Goal: Use online tool/utility: Use online tool/utility

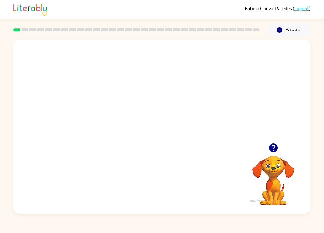
click at [108, 91] on video "Your browser must support playing .mp4 files to use Literably. Please try using…" at bounding box center [161, 92] width 297 height 104
click at [111, 97] on video "Your browser must support playing .mp4 files to use Literably. Please try using…" at bounding box center [161, 92] width 297 height 104
click at [111, 102] on video "Your browser must support playing .mp4 files to use Literably. Please try using…" at bounding box center [161, 92] width 297 height 104
click at [139, 99] on video "Your browser must support playing .mp4 files to use Literably. Please try using…" at bounding box center [161, 92] width 297 height 104
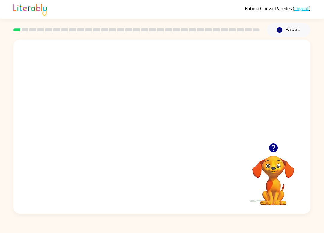
click at [139, 99] on video "Your browser must support playing .mp4 files to use Literably. Please try using…" at bounding box center [161, 92] width 297 height 104
click at [141, 99] on video "Your browser must support playing .mp4 files to use Literably. Please try using…" at bounding box center [161, 92] width 297 height 104
click at [175, 115] on video "Your browser must support playing .mp4 files to use Literably. Please try using…" at bounding box center [161, 92] width 297 height 104
click at [174, 115] on video "Your browser must support playing .mp4 files to use Literably. Please try using…" at bounding box center [161, 92] width 297 height 104
click at [183, 112] on video "Your browser must support playing .mp4 files to use Literably. Please try using…" at bounding box center [161, 92] width 297 height 104
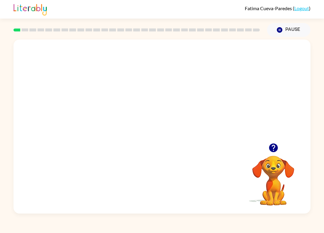
click at [198, 96] on video "Your browser must support playing .mp4 files to use Literably. Please try using…" at bounding box center [161, 92] width 297 height 104
click at [197, 100] on video "Your browser must support playing .mp4 files to use Literably. Please try using…" at bounding box center [161, 92] width 297 height 104
click at [213, 97] on video "Your browser must support playing .mp4 files to use Literably. Please try using…" at bounding box center [161, 92] width 297 height 104
click at [177, 180] on div at bounding box center [161, 127] width 297 height 174
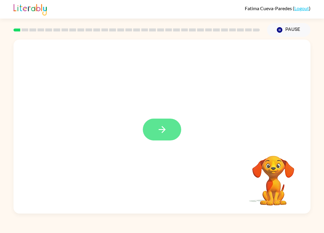
click at [174, 134] on button "button" at bounding box center [162, 130] width 38 height 22
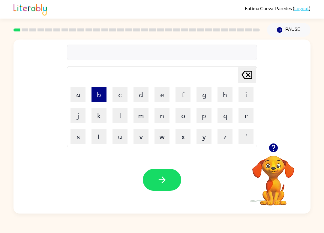
click at [97, 99] on button "b" at bounding box center [98, 94] width 15 height 15
click at [180, 119] on button "o" at bounding box center [182, 115] width 15 height 15
click at [248, 119] on button "r" at bounding box center [245, 115] width 15 height 15
click at [159, 97] on button "e" at bounding box center [161, 94] width 15 height 15
click at [244, 117] on button "r" at bounding box center [245, 115] width 15 height 15
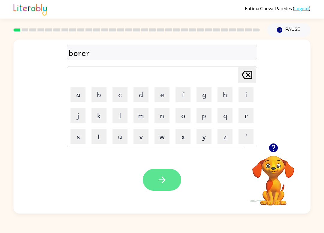
click at [168, 180] on button "button" at bounding box center [162, 180] width 38 height 22
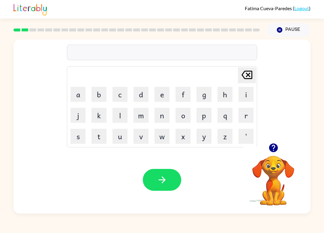
click at [272, 144] on icon "button" at bounding box center [273, 148] width 9 height 9
click at [247, 116] on button "r" at bounding box center [245, 115] width 15 height 15
click at [81, 99] on button "a" at bounding box center [77, 94] width 15 height 15
click at [118, 139] on button "u" at bounding box center [119, 136] width 15 height 15
click at [160, 119] on button "n" at bounding box center [161, 115] width 15 height 15
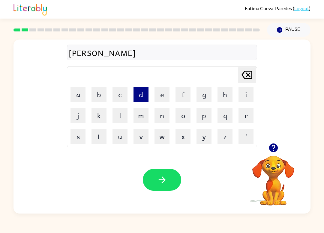
click at [135, 98] on button "d" at bounding box center [140, 94] width 15 height 15
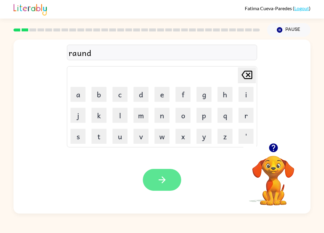
click at [169, 170] on button "button" at bounding box center [162, 180] width 38 height 22
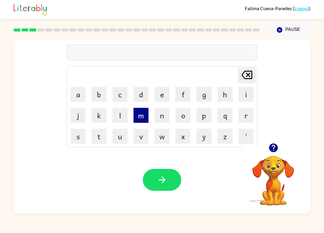
click at [139, 119] on button "m" at bounding box center [140, 115] width 15 height 15
click at [82, 96] on button "a" at bounding box center [77, 94] width 15 height 15
click at [77, 141] on button "s" at bounding box center [77, 136] width 15 height 15
click at [227, 96] on button "h" at bounding box center [224, 94] width 15 height 15
click at [242, 97] on button "i" at bounding box center [245, 94] width 15 height 15
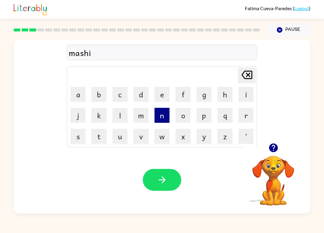
click at [165, 120] on button "n" at bounding box center [161, 115] width 15 height 15
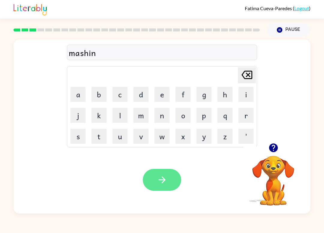
click at [168, 183] on button "button" at bounding box center [162, 180] width 38 height 22
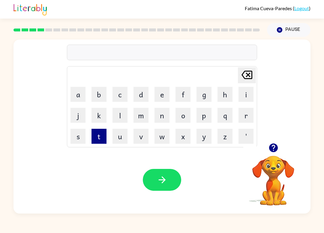
click at [100, 142] on button "t" at bounding box center [98, 136] width 15 height 15
click at [244, 111] on button "r" at bounding box center [245, 115] width 15 height 15
click at [244, 91] on button "i" at bounding box center [245, 94] width 15 height 15
click at [161, 118] on button "n" at bounding box center [161, 115] width 15 height 15
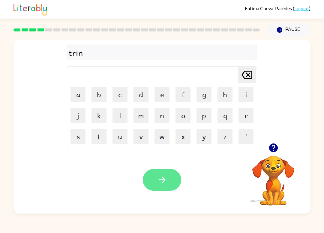
click at [172, 183] on button "button" at bounding box center [162, 180] width 38 height 22
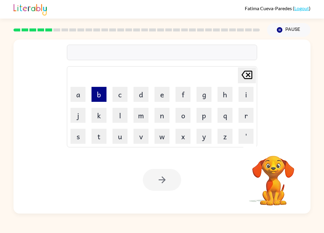
click at [104, 88] on button "b" at bounding box center [98, 94] width 15 height 15
click at [243, 97] on button "i" at bounding box center [245, 94] width 15 height 15
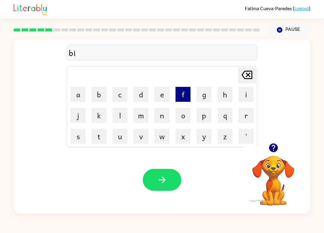
click at [183, 95] on button "f" at bounding box center [182, 94] width 15 height 15
click at [160, 98] on button "e" at bounding box center [161, 94] width 15 height 15
click at [167, 115] on button "n" at bounding box center [161, 115] width 15 height 15
click at [243, 93] on button "i" at bounding box center [245, 94] width 15 height 15
click at [141, 141] on button "v" at bounding box center [140, 136] width 15 height 15
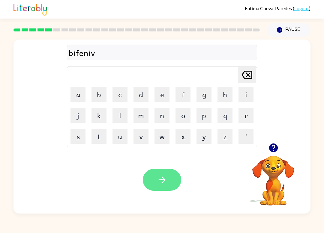
click at [163, 177] on icon "button" at bounding box center [162, 180] width 10 height 10
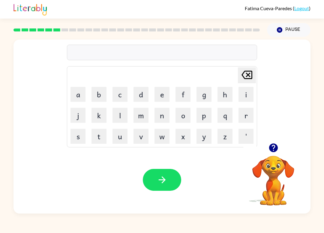
click at [278, 152] on icon "button" at bounding box center [273, 148] width 10 height 10
click at [283, 174] on video "Your browser must support playing .mp4 files to use Literably. Please try using…" at bounding box center [273, 177] width 60 height 60
click at [289, 169] on video "Your browser must support playing .mp4 files to use Literably. Please try using…" at bounding box center [273, 177] width 60 height 60
click at [288, 170] on video "Your browser must support playing .mp4 files to use Literably. Please try using…" at bounding box center [273, 177] width 60 height 60
click at [290, 170] on video "Your browser must support playing .mp4 files to use Literably. Please try using…" at bounding box center [273, 177] width 60 height 60
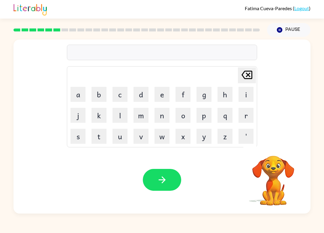
click at [294, 169] on video "Your browser must support playing .mp4 files to use Literably. Please try using…" at bounding box center [273, 177] width 60 height 60
click at [296, 169] on video "Your browser must support playing .mp4 files to use Literably. Please try using…" at bounding box center [273, 177] width 60 height 60
click at [293, 171] on video "Your browser must support playing .mp4 files to use Literably. Please try using…" at bounding box center [273, 177] width 60 height 60
click at [291, 169] on video "Your browser must support playing .mp4 files to use Literably. Please try using…" at bounding box center [273, 177] width 60 height 60
click at [288, 168] on video "Your browser must support playing .mp4 files to use Literably. Please try using…" at bounding box center [273, 177] width 60 height 60
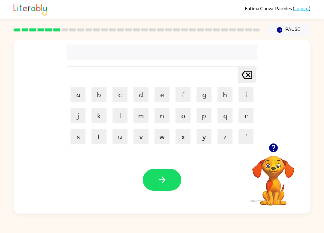
click at [276, 145] on icon "button" at bounding box center [273, 148] width 10 height 10
click at [277, 150] on icon "button" at bounding box center [273, 148] width 10 height 10
click at [272, 149] on icon "button" at bounding box center [273, 148] width 9 height 9
click at [276, 151] on icon "button" at bounding box center [273, 148] width 9 height 9
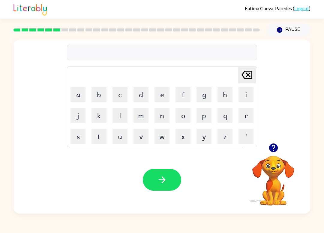
click at [277, 148] on icon "button" at bounding box center [273, 148] width 9 height 9
click at [276, 152] on icon "button" at bounding box center [273, 148] width 10 height 10
click at [272, 151] on icon "button" at bounding box center [273, 148] width 9 height 9
click at [278, 145] on icon "button" at bounding box center [273, 148] width 10 height 10
click at [273, 147] on icon "button" at bounding box center [273, 148] width 9 height 9
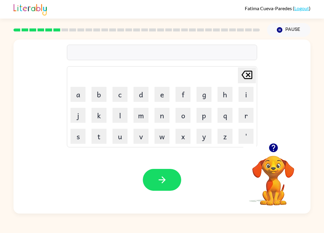
click at [276, 145] on icon "button" at bounding box center [273, 148] width 9 height 9
click at [175, 171] on button "button" at bounding box center [162, 180] width 38 height 22
click at [144, 134] on button "v" at bounding box center [140, 136] width 15 height 15
click at [77, 102] on button "a" at bounding box center [77, 94] width 15 height 15
click at [226, 114] on button "q" at bounding box center [224, 115] width 15 height 15
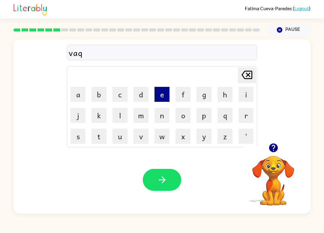
click at [158, 94] on button "e" at bounding box center [161, 94] width 15 height 15
click at [78, 130] on button "s" at bounding box center [77, 136] width 15 height 15
click at [219, 95] on button "h" at bounding box center [224, 94] width 15 height 15
click at [182, 113] on button "o" at bounding box center [182, 115] width 15 height 15
click at [164, 115] on button "n" at bounding box center [161, 115] width 15 height 15
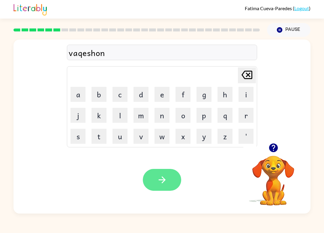
click at [163, 173] on button "button" at bounding box center [162, 180] width 38 height 22
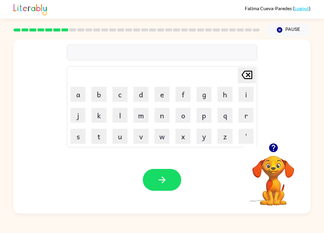
click at [271, 150] on icon "button" at bounding box center [273, 148] width 9 height 9
click at [203, 117] on button "p" at bounding box center [203, 115] width 15 height 15
click at [184, 118] on button "o" at bounding box center [182, 115] width 15 height 15
click at [102, 134] on button "t" at bounding box center [98, 136] width 15 height 15
click at [177, 118] on button "o" at bounding box center [182, 115] width 15 height 15
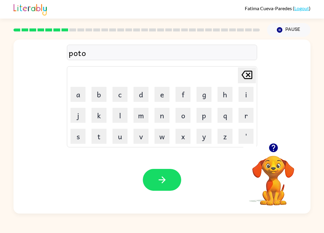
click at [121, 118] on button "l" at bounding box center [119, 115] width 15 height 15
click at [165, 185] on icon "button" at bounding box center [162, 180] width 10 height 10
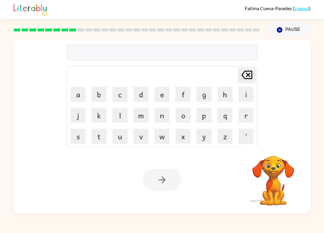
click at [141, 116] on button "m" at bounding box center [140, 115] width 15 height 15
click at [244, 95] on button "i" at bounding box center [245, 94] width 15 height 15
click at [246, 117] on button "r" at bounding box center [245, 115] width 15 height 15
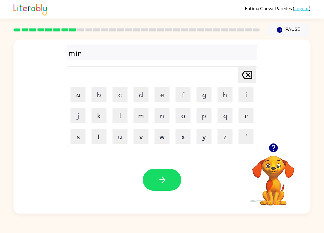
click at [240, 97] on button "i" at bounding box center [245, 94] width 15 height 15
click at [117, 97] on button "c" at bounding box center [119, 94] width 15 height 15
click at [183, 115] on button "o" at bounding box center [182, 115] width 15 height 15
click at [118, 116] on button "l" at bounding box center [119, 115] width 15 height 15
click at [165, 180] on icon "button" at bounding box center [162, 180] width 10 height 10
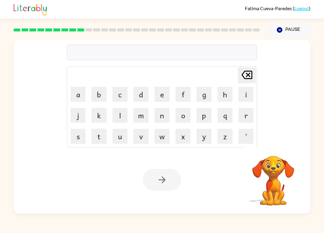
click at [144, 118] on button "m" at bounding box center [140, 115] width 15 height 15
click at [245, 94] on button "i" at bounding box center [245, 94] width 15 height 15
click at [164, 118] on button "n" at bounding box center [161, 115] width 15 height 15
click at [137, 99] on button "d" at bounding box center [140, 94] width 15 height 15
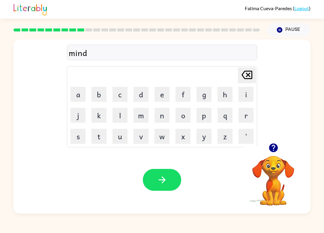
click at [158, 98] on button "e" at bounding box center [161, 94] width 15 height 15
click at [142, 113] on button "m" at bounding box center [140, 115] width 15 height 15
click at [187, 118] on button "o" at bounding box center [182, 115] width 15 height 15
click at [246, 118] on button "r" at bounding box center [245, 115] width 15 height 15
click at [160, 120] on button "n" at bounding box center [161, 115] width 15 height 15
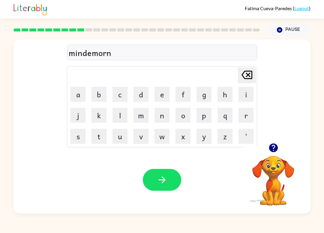
click at [246, 95] on button "i" at bounding box center [245, 94] width 15 height 15
click at [168, 116] on button "n" at bounding box center [161, 115] width 15 height 15
click at [202, 101] on button "g" at bounding box center [203, 94] width 15 height 15
click at [158, 182] on icon "button" at bounding box center [162, 180] width 10 height 10
click at [273, 150] on icon "button" at bounding box center [273, 148] width 9 height 9
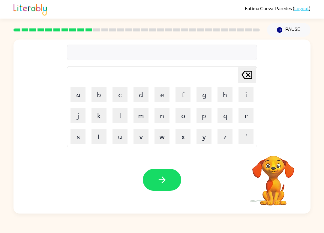
click at [105, 97] on button "b" at bounding box center [98, 94] width 15 height 15
click at [238, 96] on button "i" at bounding box center [245, 94] width 15 height 15
click at [272, 146] on icon "button" at bounding box center [273, 148] width 10 height 10
click at [74, 133] on button "s" at bounding box center [77, 136] width 15 height 15
click at [96, 142] on button "t" at bounding box center [98, 136] width 15 height 15
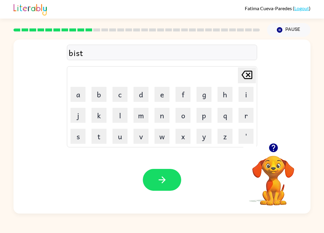
click at [245, 115] on button "r" at bounding box center [245, 115] width 15 height 15
click at [185, 116] on button "o" at bounding box center [182, 115] width 15 height 15
click at [78, 137] on button "s" at bounding box center [77, 136] width 15 height 15
click at [164, 173] on button "button" at bounding box center [162, 180] width 38 height 22
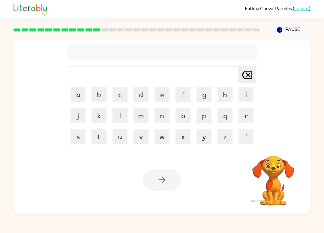
click at [246, 111] on button "r" at bounding box center [245, 115] width 15 height 15
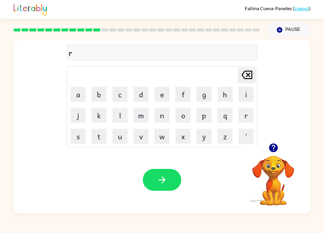
click at [178, 119] on button "o" at bounding box center [182, 115] width 15 height 15
click at [161, 117] on button "n" at bounding box center [161, 115] width 15 height 15
click at [141, 98] on button "d" at bounding box center [140, 94] width 15 height 15
click at [164, 188] on button "button" at bounding box center [162, 180] width 38 height 22
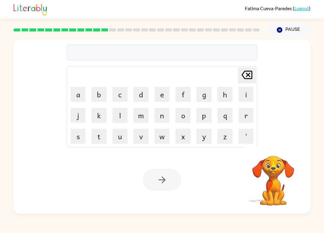
click at [186, 115] on button "o" at bounding box center [182, 115] width 15 height 15
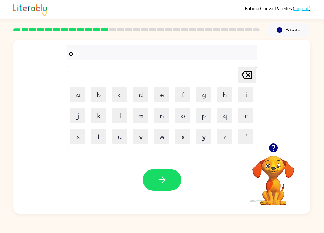
click at [204, 117] on button "p" at bounding box center [203, 115] width 15 height 15
click at [201, 97] on button "g" at bounding box center [203, 94] width 15 height 15
click at [251, 116] on button "r" at bounding box center [245, 115] width 15 height 15
click at [75, 97] on button "a" at bounding box center [77, 94] width 15 height 15
click at [248, 92] on button "i" at bounding box center [245, 94] width 15 height 15
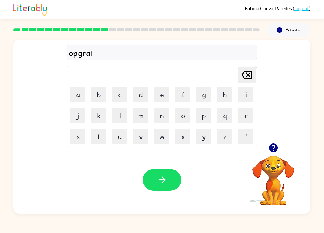
click at [135, 100] on button "d" at bounding box center [140, 94] width 15 height 15
click at [164, 188] on button "button" at bounding box center [162, 180] width 38 height 22
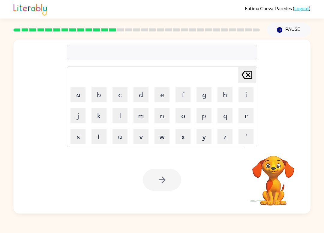
click at [134, 122] on button "m" at bounding box center [140, 115] width 15 height 15
click at [74, 98] on button "a" at bounding box center [77, 94] width 15 height 15
click at [142, 99] on button "d" at bounding box center [140, 94] width 15 height 15
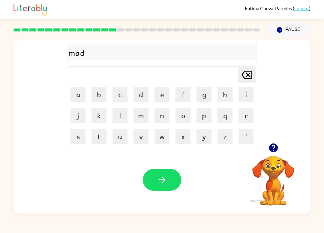
click at [164, 93] on button "e" at bounding box center [161, 94] width 15 height 15
click at [78, 137] on button "s" at bounding box center [77, 136] width 15 height 15
click at [169, 178] on button "button" at bounding box center [162, 180] width 38 height 22
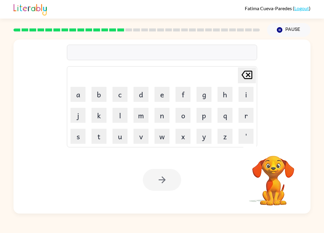
click at [94, 89] on button "b" at bounding box center [98, 94] width 15 height 15
click at [180, 118] on button "o" at bounding box center [182, 115] width 15 height 15
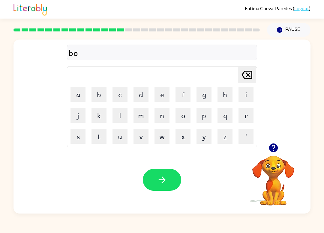
click at [120, 141] on button "u" at bounding box center [119, 136] width 15 height 15
click at [162, 120] on button "n" at bounding box center [161, 115] width 15 height 15
click at [134, 135] on button "v" at bounding box center [140, 136] width 15 height 15
click at [251, 74] on icon "[PERSON_NAME] last character input" at bounding box center [246, 75] width 14 height 14
click at [124, 138] on button "u" at bounding box center [119, 136] width 15 height 15
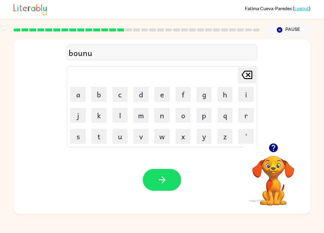
click at [85, 135] on button "s" at bounding box center [77, 136] width 15 height 15
click at [165, 176] on icon "button" at bounding box center [162, 180] width 10 height 10
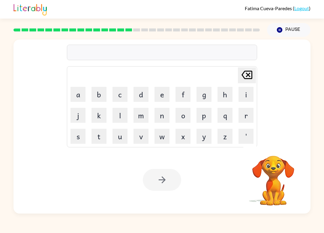
click at [79, 135] on button "s" at bounding box center [77, 136] width 15 height 15
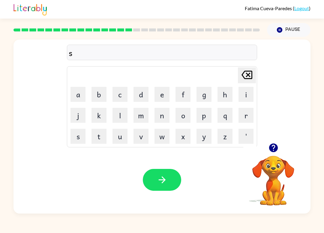
click at [162, 137] on button "w" at bounding box center [161, 136] width 15 height 15
click at [186, 117] on button "o" at bounding box center [182, 115] width 15 height 15
click at [238, 115] on button "r" at bounding box center [245, 115] width 15 height 15
click at [140, 118] on button "m" at bounding box center [140, 115] width 15 height 15
click at [157, 186] on button "button" at bounding box center [162, 180] width 38 height 22
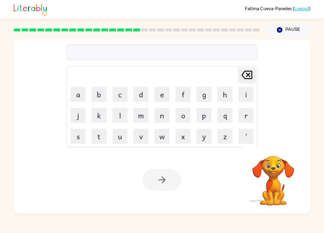
click at [247, 118] on button "r" at bounding box center [245, 115] width 15 height 15
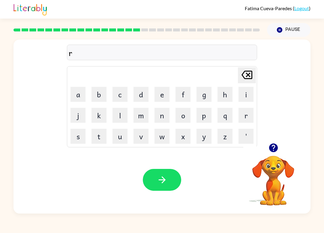
click at [79, 99] on button "a" at bounding box center [77, 94] width 15 height 15
click at [165, 119] on button "n" at bounding box center [161, 115] width 15 height 15
click at [176, 183] on button "button" at bounding box center [162, 180] width 38 height 22
click at [274, 147] on icon "button" at bounding box center [273, 148] width 9 height 9
click at [95, 95] on button "b" at bounding box center [98, 94] width 15 height 15
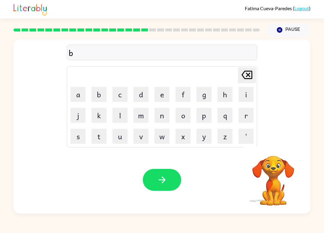
click at [245, 116] on button "r" at bounding box center [245, 115] width 15 height 15
click at [249, 94] on button "i" at bounding box center [245, 94] width 15 height 15
click at [207, 98] on button "g" at bounding box center [203, 94] width 15 height 15
click at [168, 171] on button "button" at bounding box center [162, 180] width 38 height 22
click at [240, 116] on button "r" at bounding box center [245, 115] width 15 height 15
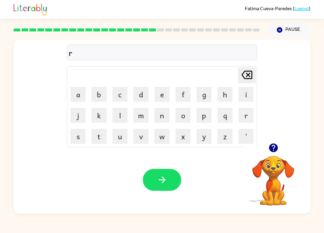
click at [239, 97] on button "i" at bounding box center [245, 94] width 15 height 15
click at [76, 138] on button "s" at bounding box center [77, 136] width 15 height 15
click at [206, 94] on button "g" at bounding box center [203, 94] width 15 height 15
click at [160, 92] on button "e" at bounding box center [161, 94] width 15 height 15
click at [76, 138] on button "s" at bounding box center [77, 136] width 15 height 15
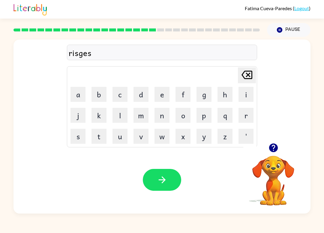
click at [102, 143] on button "t" at bounding box center [98, 136] width 15 height 15
click at [172, 181] on button "button" at bounding box center [162, 180] width 38 height 22
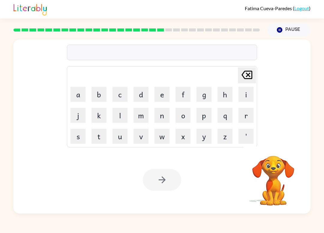
click at [77, 97] on button "a" at bounding box center [77, 94] width 15 height 15
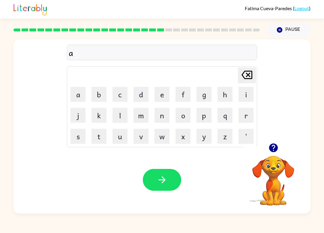
click at [241, 119] on button "r" at bounding box center [245, 115] width 15 height 15
click at [120, 91] on button "c" at bounding box center [119, 94] width 15 height 15
click at [274, 146] on icon "button" at bounding box center [273, 148] width 10 height 10
click at [227, 91] on button "h" at bounding box center [224, 94] width 15 height 15
click at [162, 138] on button "w" at bounding box center [161, 136] width 15 height 15
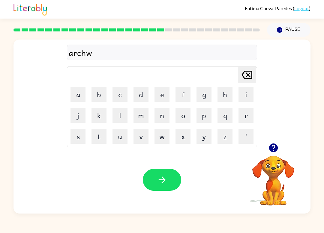
click at [164, 89] on button "e" at bounding box center [161, 94] width 15 height 15
click at [204, 135] on button "y" at bounding box center [203, 136] width 15 height 15
click at [168, 174] on button "button" at bounding box center [162, 180] width 38 height 22
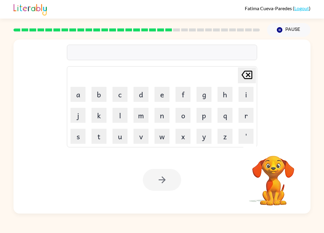
click at [183, 97] on button "f" at bounding box center [182, 94] width 15 height 15
click at [184, 114] on button "o" at bounding box center [182, 115] width 15 height 15
click at [120, 115] on button "l" at bounding box center [119, 115] width 15 height 15
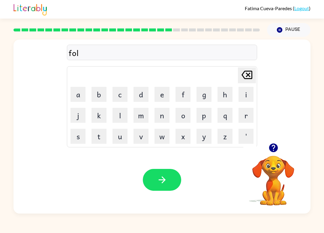
click at [120, 110] on button "l" at bounding box center [119, 115] width 15 height 15
click at [183, 113] on button "o" at bounding box center [182, 115] width 15 height 15
click at [115, 137] on button "u" at bounding box center [119, 136] width 15 height 15
click at [134, 100] on button "d" at bounding box center [140, 94] width 15 height 15
click at [165, 180] on icon "button" at bounding box center [162, 180] width 10 height 10
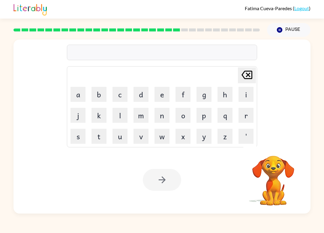
click at [76, 143] on button "s" at bounding box center [77, 136] width 15 height 15
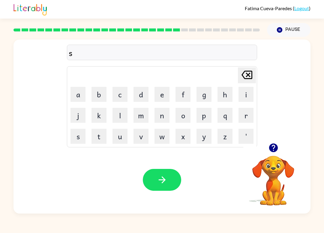
click at [159, 93] on button "e" at bounding box center [161, 94] width 15 height 15
click at [162, 118] on button "n" at bounding box center [161, 115] width 15 height 15
click at [97, 139] on button "t" at bounding box center [98, 136] width 15 height 15
click at [240, 94] on button "i" at bounding box center [245, 94] width 15 height 15
click at [206, 115] on button "p" at bounding box center [203, 115] width 15 height 15
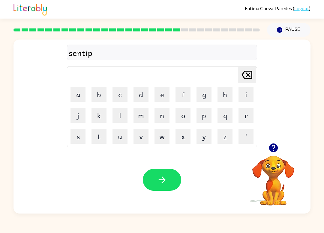
click at [159, 189] on button "button" at bounding box center [162, 180] width 38 height 22
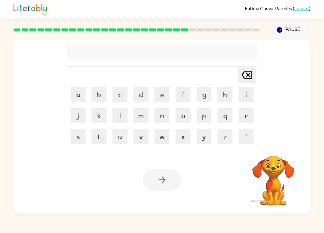
click at [79, 138] on button "s" at bounding box center [77, 136] width 15 height 15
click at [184, 115] on button "o" at bounding box center [182, 115] width 15 height 15
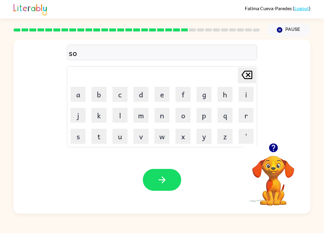
click at [77, 137] on button "s" at bounding box center [77, 136] width 15 height 15
click at [98, 139] on button "t" at bounding box center [98, 136] width 15 height 15
click at [161, 94] on button "e" at bounding box center [161, 94] width 15 height 15
click at [239, 96] on button "i" at bounding box center [245, 94] width 15 height 15
click at [160, 116] on button "n" at bounding box center [161, 115] width 15 height 15
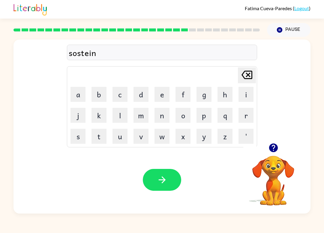
click at [202, 96] on button "g" at bounding box center [203, 94] width 15 height 15
click at [165, 180] on icon "button" at bounding box center [161, 180] width 7 height 7
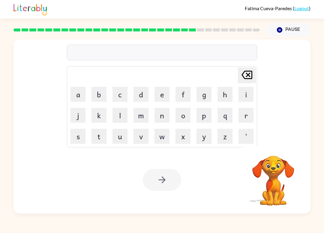
click at [185, 96] on button "f" at bounding box center [182, 94] width 15 height 15
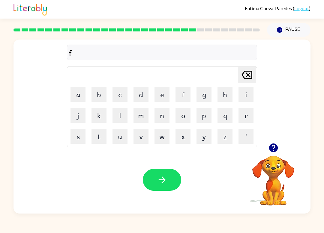
click at [159, 134] on button "w" at bounding box center [161, 136] width 15 height 15
click at [183, 120] on button "o" at bounding box center [182, 115] width 15 height 15
click at [239, 112] on button "r" at bounding box center [245, 115] width 15 height 15
click at [135, 98] on button "d" at bounding box center [140, 94] width 15 height 15
click at [171, 177] on button "button" at bounding box center [162, 180] width 38 height 22
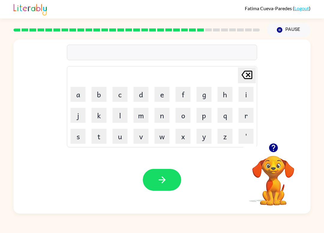
click at [278, 148] on icon "button" at bounding box center [273, 148] width 10 height 10
click at [244, 115] on button "r" at bounding box center [245, 115] width 15 height 15
click at [181, 112] on button "o" at bounding box center [182, 115] width 15 height 15
click at [117, 120] on button "l" at bounding box center [119, 115] width 15 height 15
click at [78, 99] on button "a" at bounding box center [77, 94] width 15 height 15
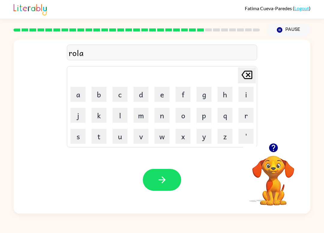
click at [240, 98] on button "i" at bounding box center [245, 94] width 15 height 15
click at [138, 101] on button "d" at bounding box center [140, 94] width 15 height 15
click at [174, 181] on button "button" at bounding box center [162, 180] width 38 height 22
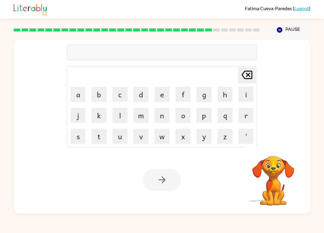
click at [197, 99] on button "g" at bounding box center [203, 94] width 15 height 15
click at [183, 121] on button "o" at bounding box center [182, 115] width 15 height 15
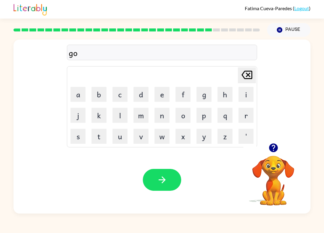
click at [121, 117] on button "l" at bounding box center [119, 115] width 15 height 15
click at [242, 99] on button "i" at bounding box center [245, 94] width 15 height 15
click at [161, 117] on button "n" at bounding box center [161, 115] width 15 height 15
click at [198, 97] on button "g" at bounding box center [203, 94] width 15 height 15
click at [158, 181] on icon "button" at bounding box center [162, 180] width 10 height 10
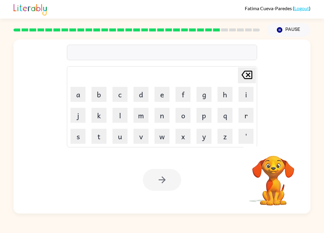
click at [163, 117] on button "n" at bounding box center [161, 115] width 15 height 15
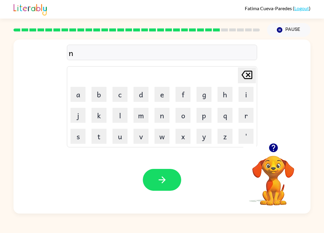
click at [181, 117] on button "o" at bounding box center [182, 115] width 15 height 15
click at [138, 118] on button "m" at bounding box center [140, 115] width 15 height 15
click at [126, 98] on button "c" at bounding box center [119, 94] width 15 height 15
click at [248, 79] on icon at bounding box center [246, 75] width 11 height 8
click at [137, 93] on button "d" at bounding box center [140, 94] width 15 height 15
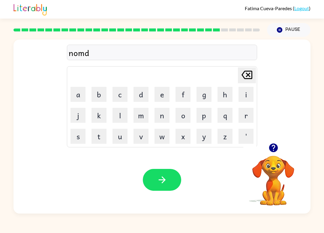
click at [162, 100] on button "e" at bounding box center [161, 94] width 15 height 15
click at [251, 116] on button "r" at bounding box center [245, 115] width 15 height 15
click at [160, 170] on button "button" at bounding box center [162, 180] width 38 height 22
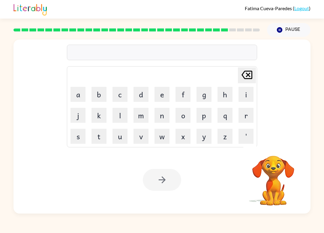
click at [202, 118] on button "p" at bounding box center [203, 115] width 15 height 15
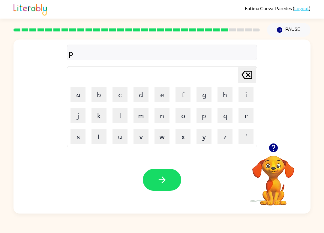
click at [246, 90] on button "i" at bounding box center [245, 94] width 15 height 15
click at [244, 113] on button "r" at bounding box center [245, 115] width 15 height 15
click at [78, 138] on button "s" at bounding box center [77, 136] width 15 height 15
click at [161, 175] on button "button" at bounding box center [162, 180] width 38 height 22
click at [242, 94] on button "i" at bounding box center [245, 94] width 15 height 15
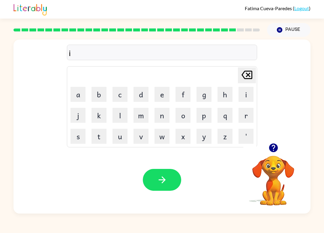
click at [164, 117] on button "n" at bounding box center [161, 115] width 15 height 15
click at [159, 180] on icon "button" at bounding box center [161, 180] width 7 height 7
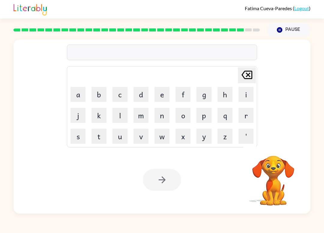
click at [80, 141] on button "s" at bounding box center [77, 136] width 15 height 15
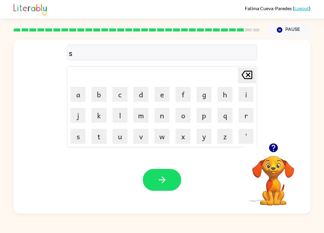
click at [182, 112] on button "o" at bounding box center [182, 115] width 15 height 15
click at [242, 119] on button "r" at bounding box center [245, 115] width 15 height 15
click at [167, 100] on button "e" at bounding box center [161, 94] width 15 height 15
click at [249, 111] on button "r" at bounding box center [245, 115] width 15 height 15
click at [163, 180] on icon "button" at bounding box center [162, 180] width 10 height 10
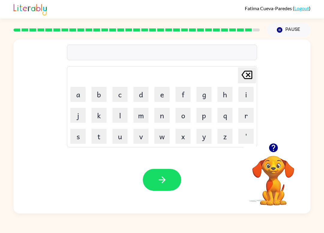
click at [119, 136] on button "u" at bounding box center [119, 136] width 15 height 15
click at [161, 115] on button "n" at bounding box center [161, 115] width 15 height 15
click at [142, 95] on button "d" at bounding box center [140, 94] width 15 height 15
click at [160, 94] on button "e" at bounding box center [161, 94] width 15 height 15
click at [246, 120] on button "r" at bounding box center [245, 115] width 15 height 15
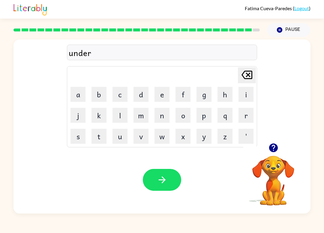
click at [165, 180] on icon "button" at bounding box center [161, 180] width 7 height 7
